Goal: Task Accomplishment & Management: Use online tool/utility

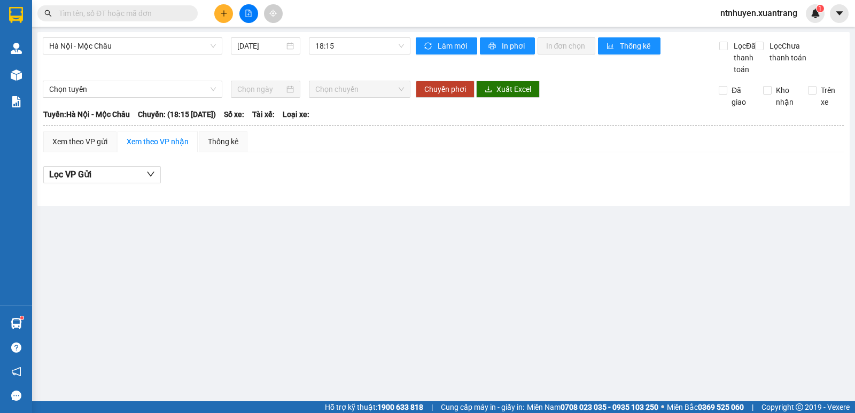
click at [319, 9] on div "Kết quả tìm kiếm ( 0 ) Bộ lọc Gửi 3 ngày gần nhất No Data ntnhuyen.xuantrang 1" at bounding box center [427, 13] width 855 height 27
click at [105, 10] on input "text" at bounding box center [122, 13] width 126 height 12
paste input "0984030598"
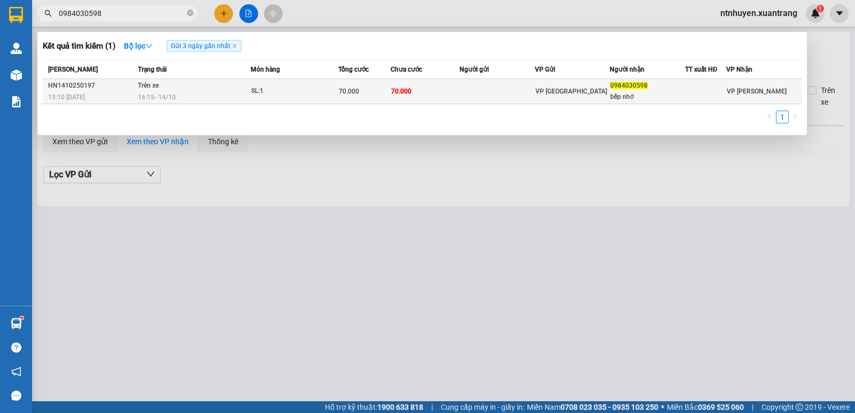
click at [196, 91] on div "16:15 [DATE]" at bounding box center [194, 97] width 112 height 12
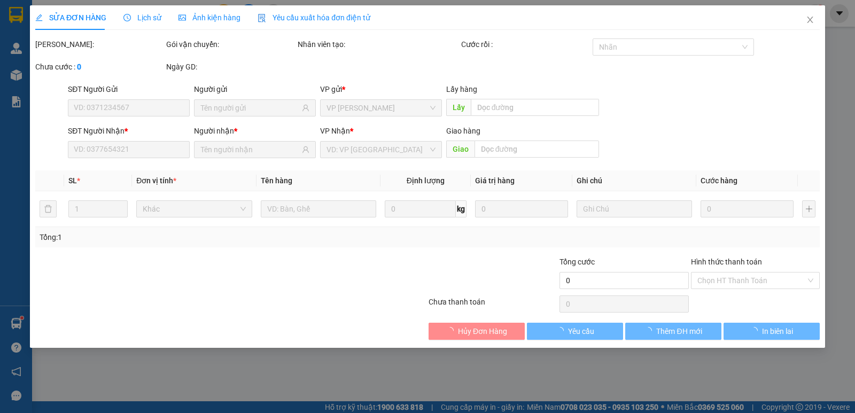
click at [216, 21] on span "Ảnh kiện hàng" at bounding box center [210, 17] width 62 height 9
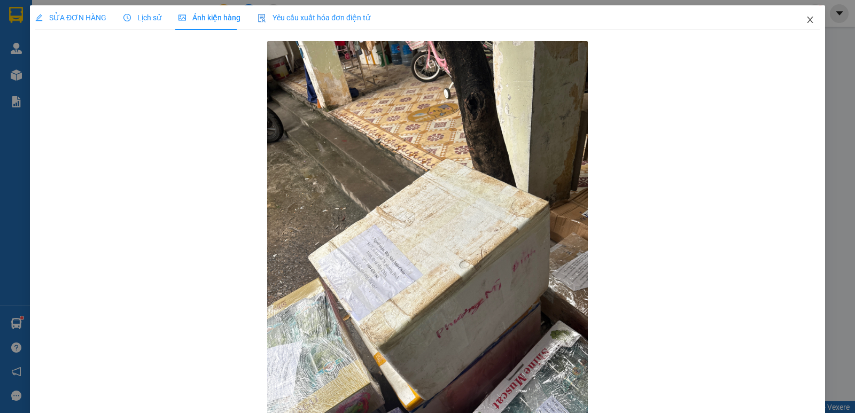
click at [807, 20] on span "Close" at bounding box center [810, 20] width 30 height 30
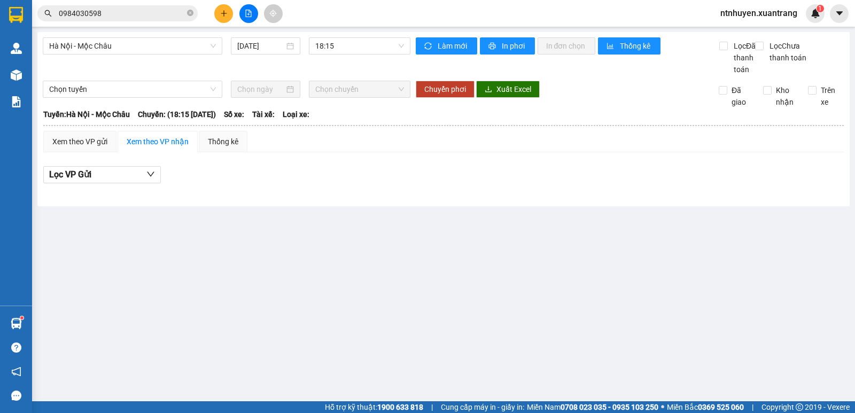
click at [129, 13] on input "0984030598" at bounding box center [122, 13] width 126 height 12
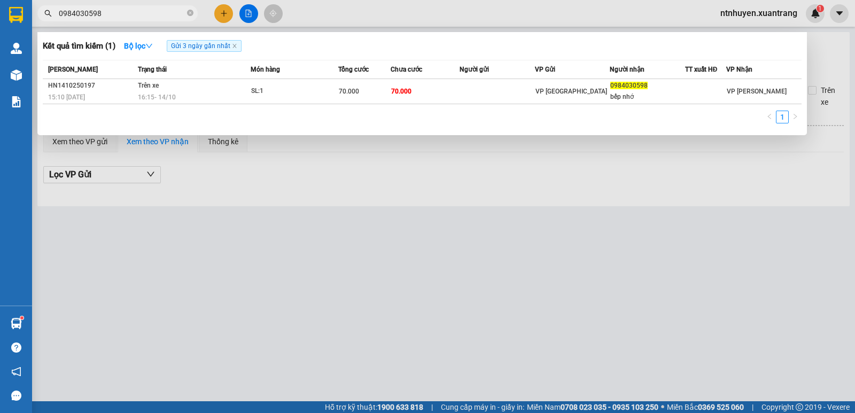
click at [135, 11] on input "0984030598" at bounding box center [122, 13] width 126 height 12
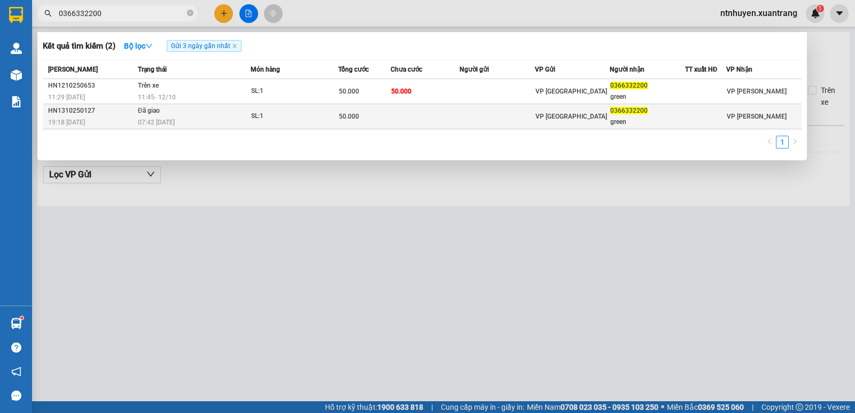
type input "0366332200"
click at [214, 125] on div "07:42 [DATE]" at bounding box center [194, 123] width 112 height 12
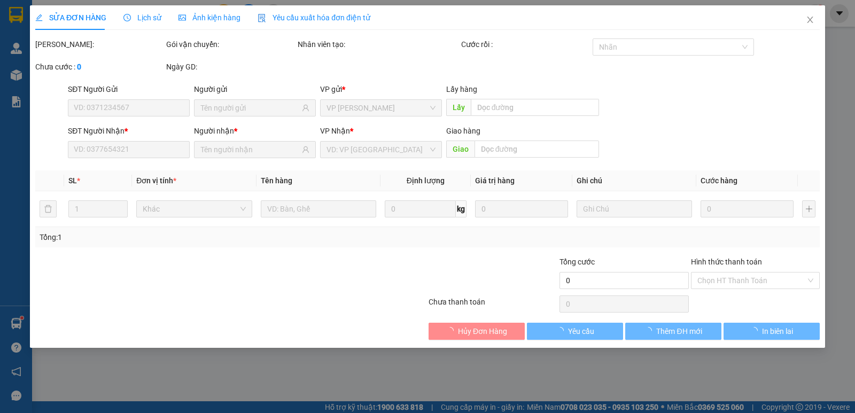
type input "0366332200"
type input "green"
type input "50.000"
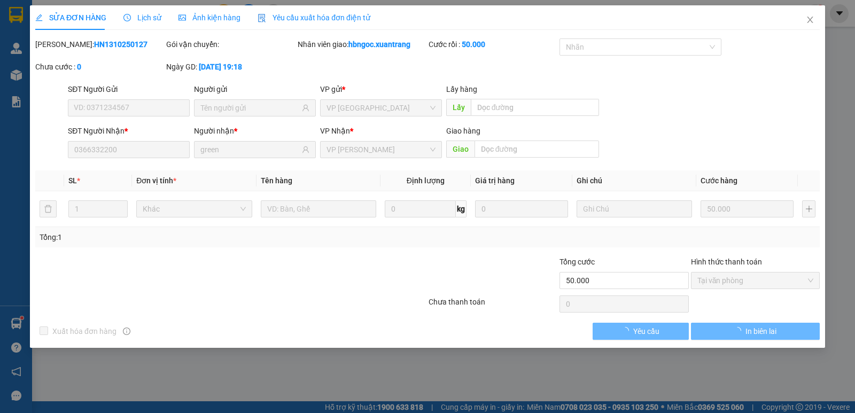
click at [223, 17] on span "Ảnh kiện hàng" at bounding box center [210, 17] width 62 height 9
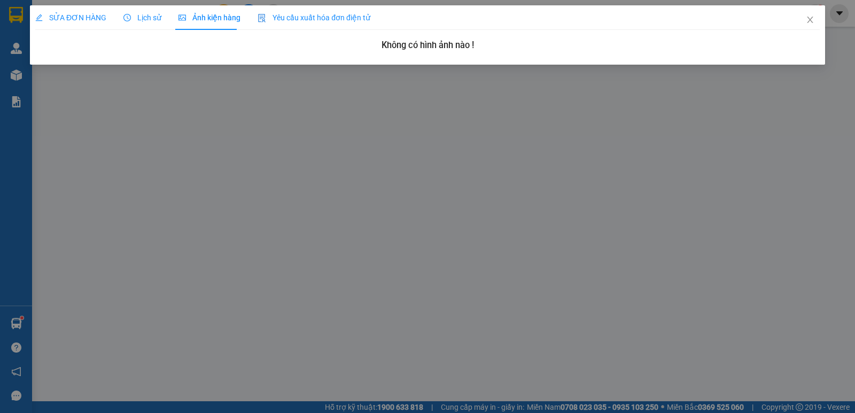
click at [94, 17] on span "SỬA ĐƠN HÀNG" at bounding box center [70, 17] width 71 height 9
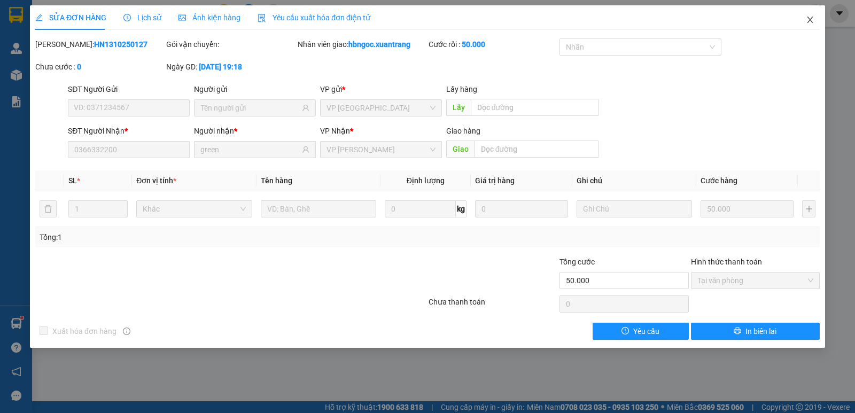
click at [806, 18] on icon "close" at bounding box center [810, 19] width 9 height 9
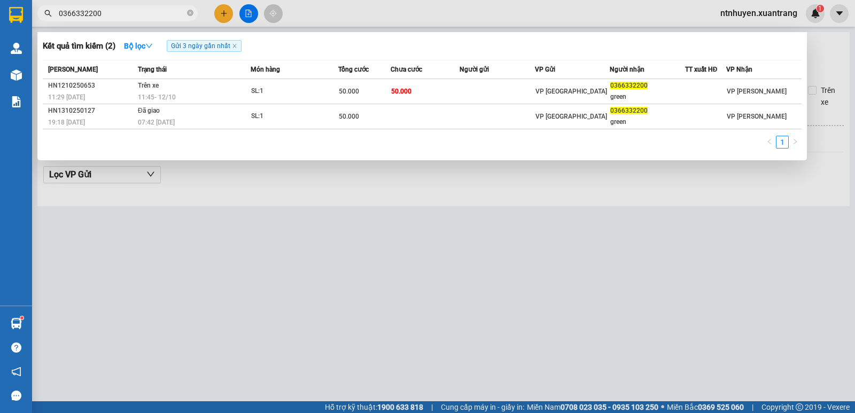
click at [118, 15] on input "0366332200" at bounding box center [122, 13] width 126 height 12
click at [249, 14] on div at bounding box center [427, 206] width 855 height 413
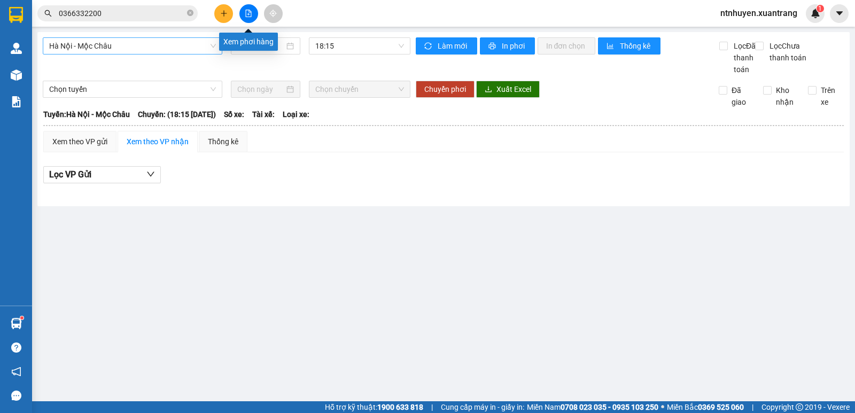
click at [136, 48] on span "Hà Nội - Mộc Châu" at bounding box center [132, 46] width 167 height 16
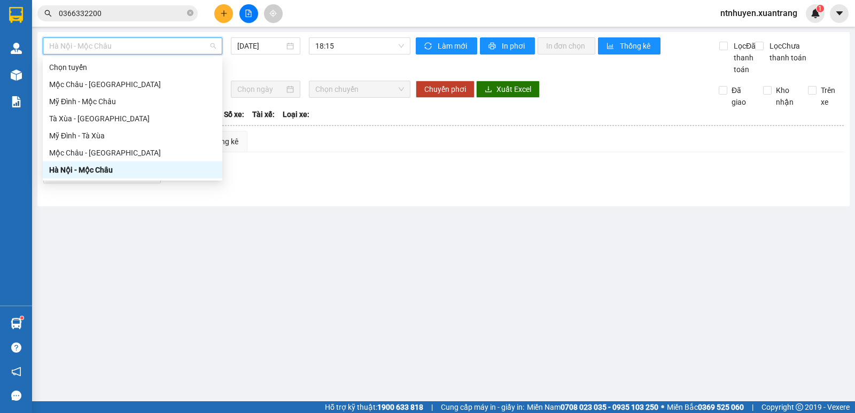
click at [88, 167] on div "Hà Nội - Mộc Châu" at bounding box center [132, 170] width 167 height 12
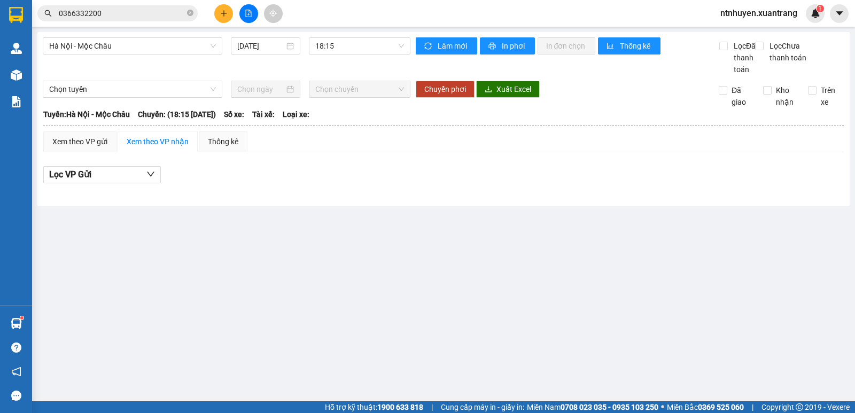
drag, startPoint x: 372, startPoint y: 37, endPoint x: 367, endPoint y: 35, distance: 5.6
click at [371, 37] on div "[GEOGRAPHIC_DATA] - Mộc Châu [DATE] 18:15 Làm mới In phơi In đơn chọn Thống kê …" at bounding box center [443, 119] width 812 height 174
click at [375, 43] on span "18:15" at bounding box center [359, 46] width 88 height 16
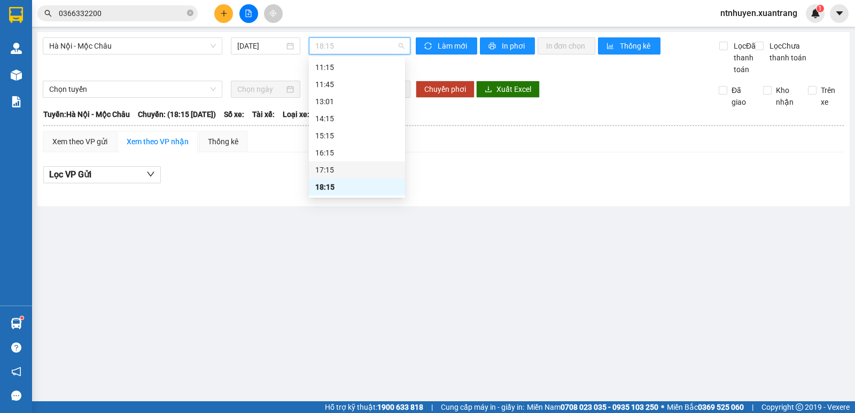
scroll to position [171, 0]
click at [353, 164] on div "19:15" at bounding box center [356, 170] width 83 height 12
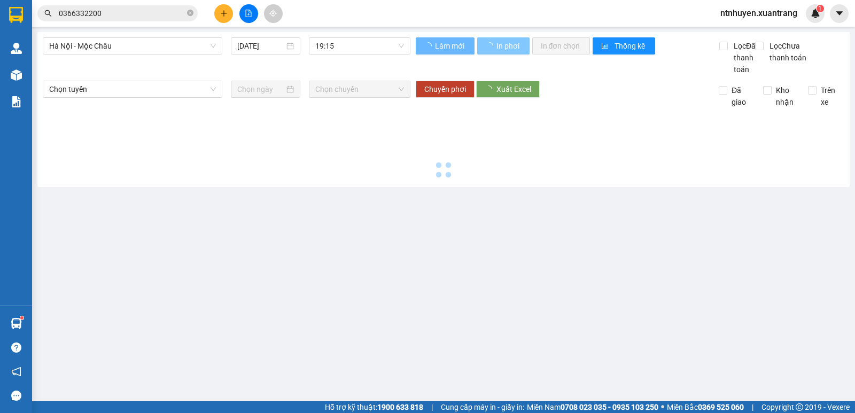
click at [498, 46] on span "In phơi" at bounding box center [509, 46] width 25 height 12
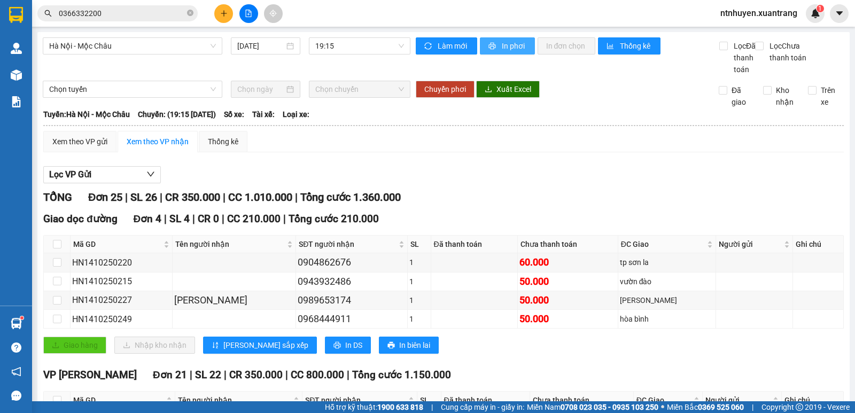
click at [502, 46] on span "In phơi" at bounding box center [514, 46] width 25 height 12
click at [351, 50] on span "19:15" at bounding box center [359, 46] width 88 height 16
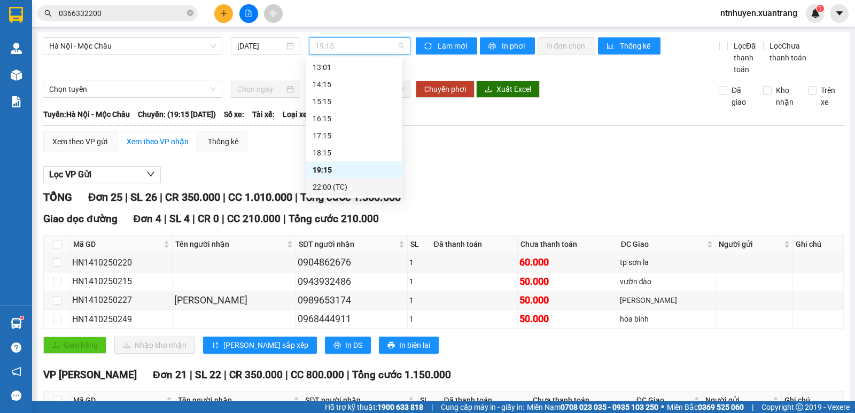
click at [338, 187] on div "22:00 (TC)" at bounding box center [354, 187] width 83 height 12
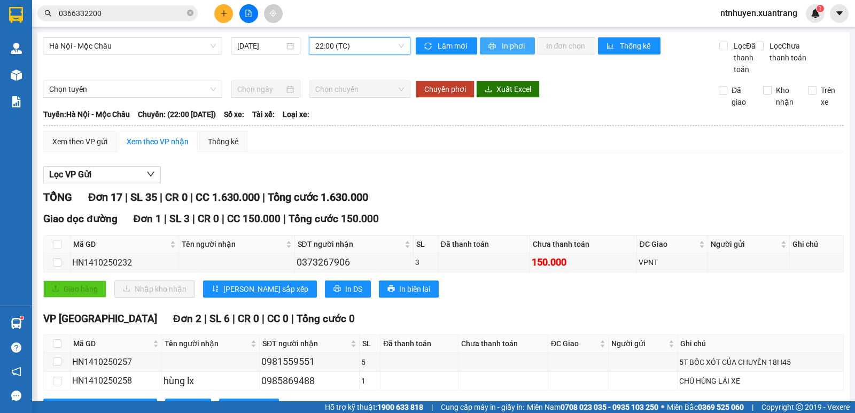
click at [491, 53] on button "In phơi" at bounding box center [507, 45] width 55 height 17
click at [108, 12] on input "0366332200" at bounding box center [122, 13] width 126 height 12
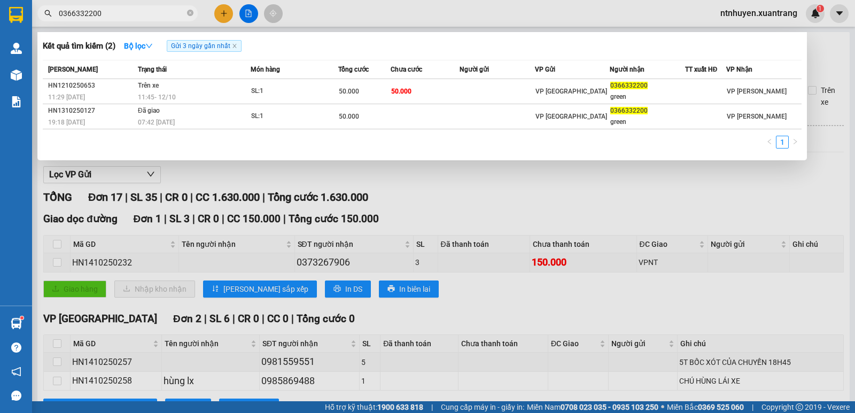
click at [108, 12] on input "0366332200" at bounding box center [122, 13] width 126 height 12
click at [136, 15] on input "0366332200" at bounding box center [122, 13] width 126 height 12
click at [136, 14] on input "0366332200" at bounding box center [122, 13] width 126 height 12
paste input "915666868"
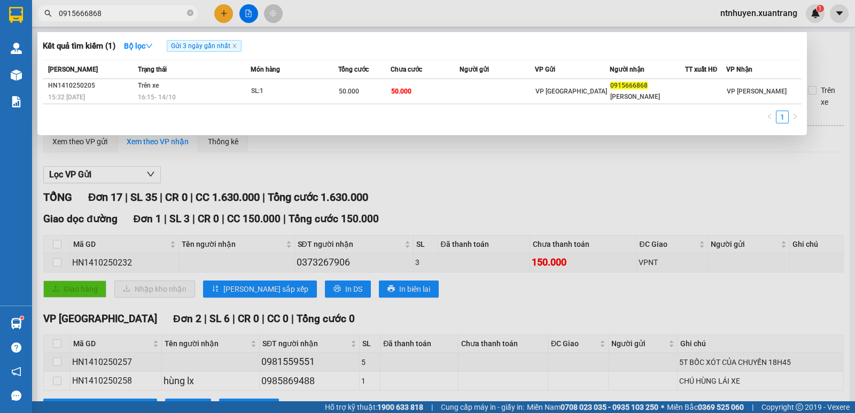
click at [130, 16] on input "0915666868" at bounding box center [122, 13] width 126 height 12
paste input "0915666868"
click at [136, 15] on input "09156668680915666868" at bounding box center [122, 13] width 126 height 12
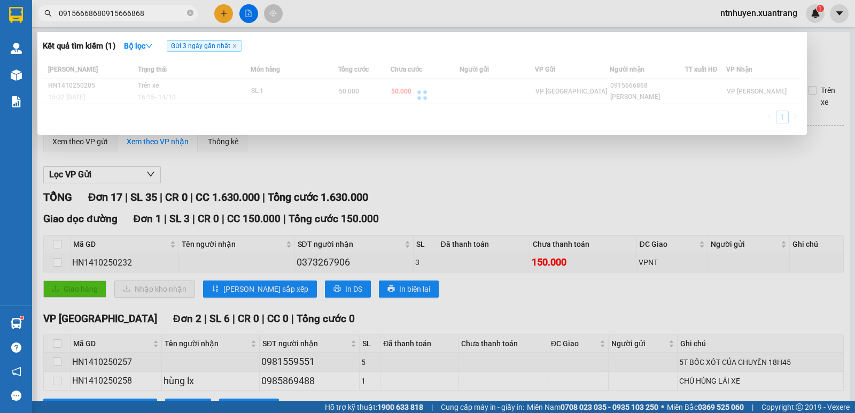
click at [136, 15] on input "09156668680915666868" at bounding box center [122, 13] width 126 height 12
paste input "text"
type input "0915666868"
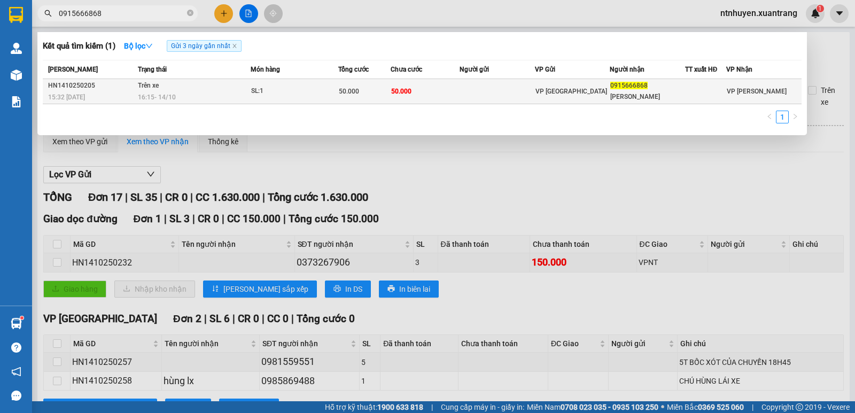
click at [224, 87] on td "Trên xe 16:15 [DATE]" at bounding box center [192, 91] width 115 height 25
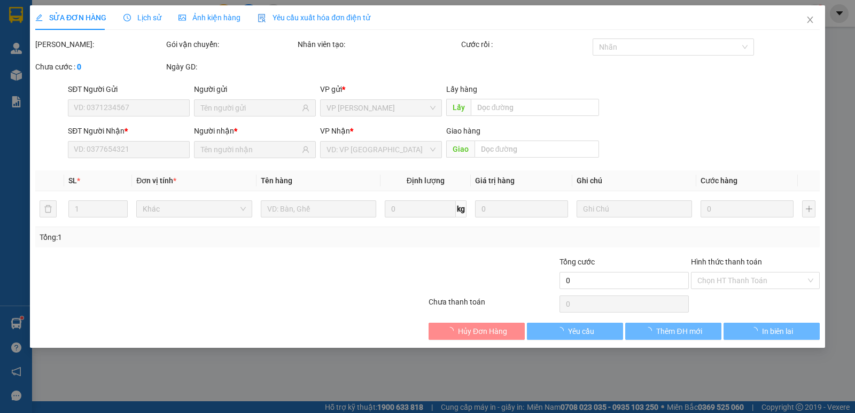
click at [196, 20] on span "Ảnh kiện hàng" at bounding box center [210, 17] width 62 height 9
